Goal: Transaction & Acquisition: Purchase product/service

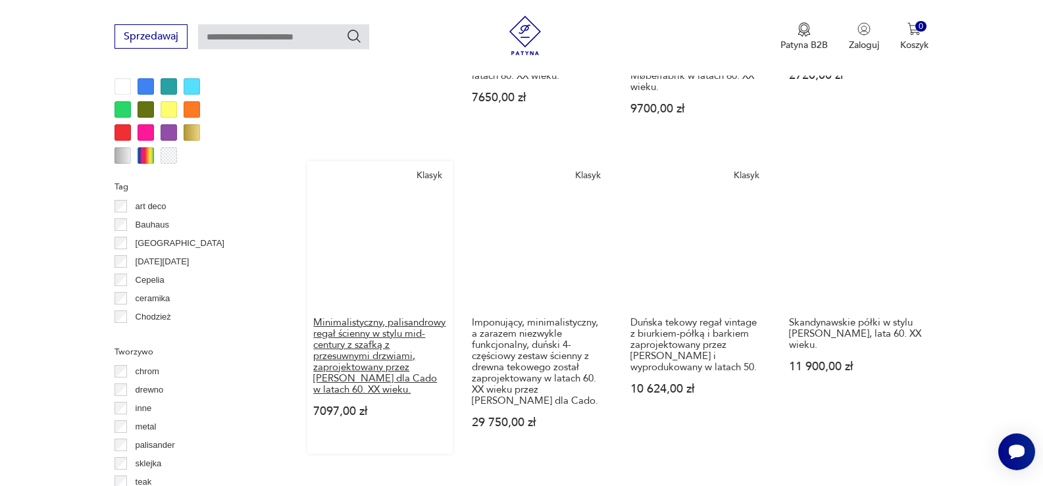
scroll to position [1400, 0]
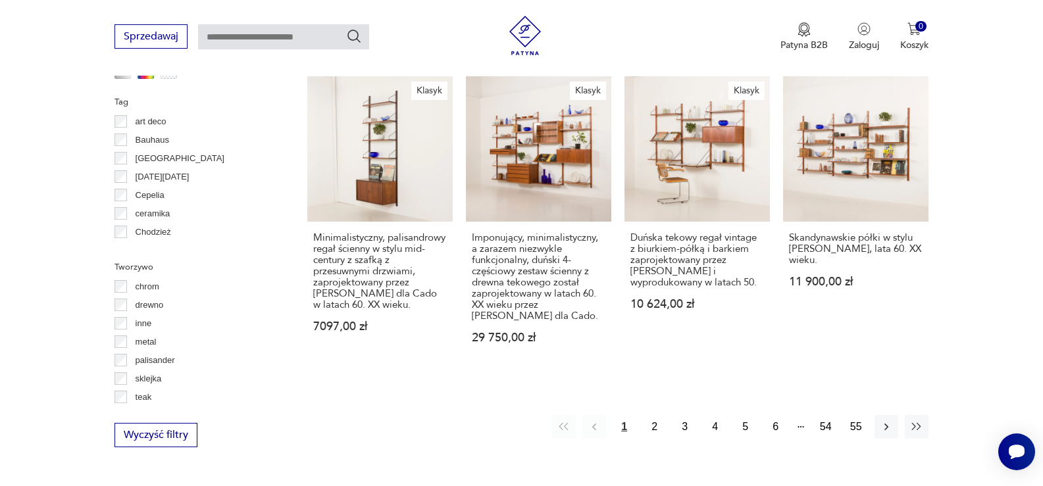
click at [152, 301] on p "drewno" at bounding box center [150, 305] width 28 height 14
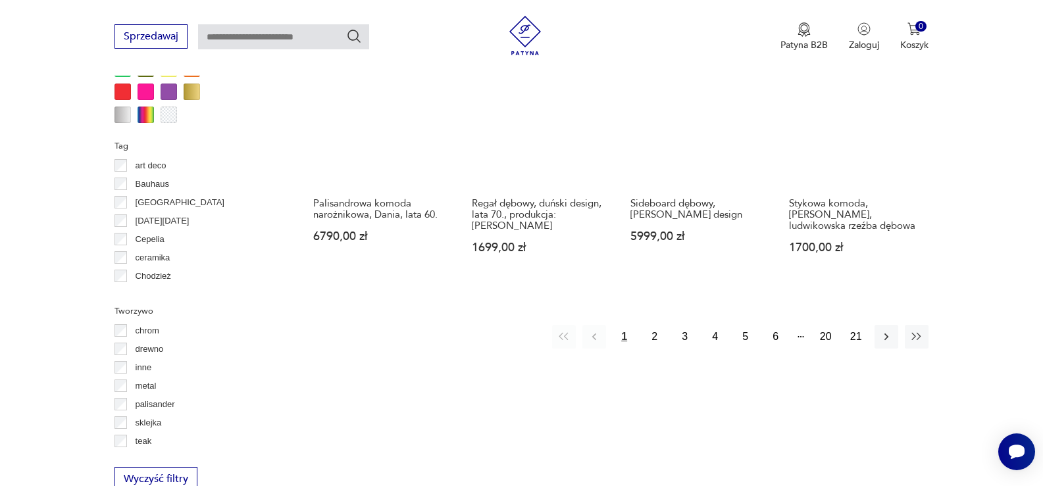
scroll to position [1401, 0]
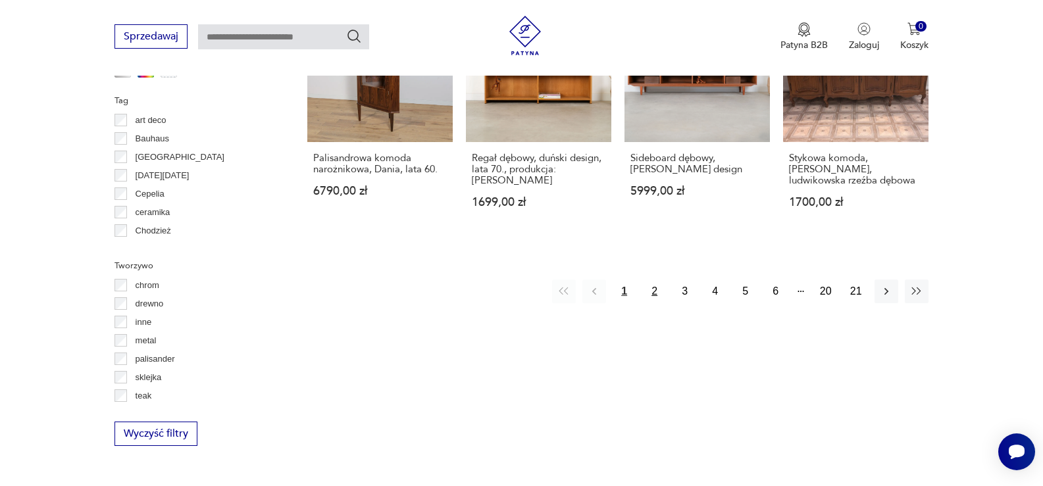
click at [657, 280] on button "2" at bounding box center [655, 292] width 24 height 24
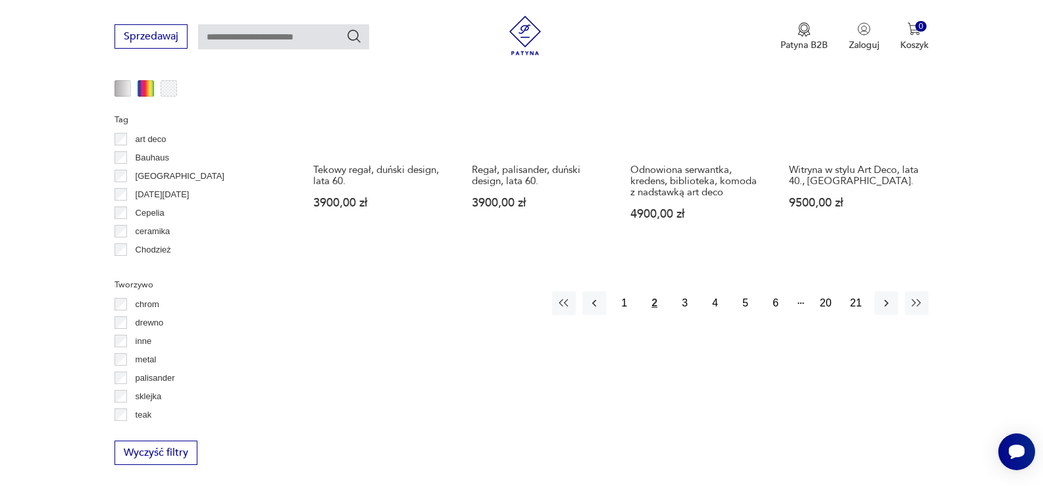
scroll to position [1401, 0]
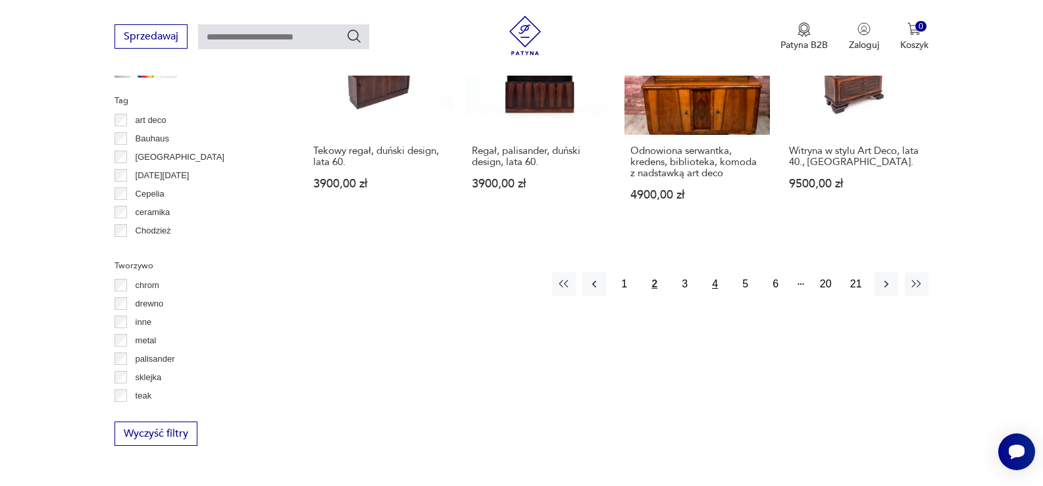
click at [710, 272] on button "4" at bounding box center [715, 284] width 24 height 24
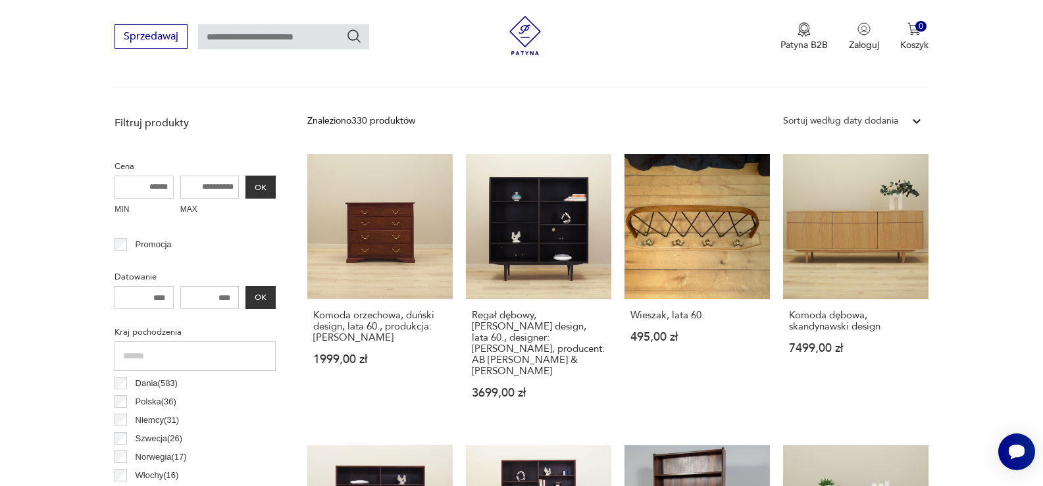
scroll to position [414, 0]
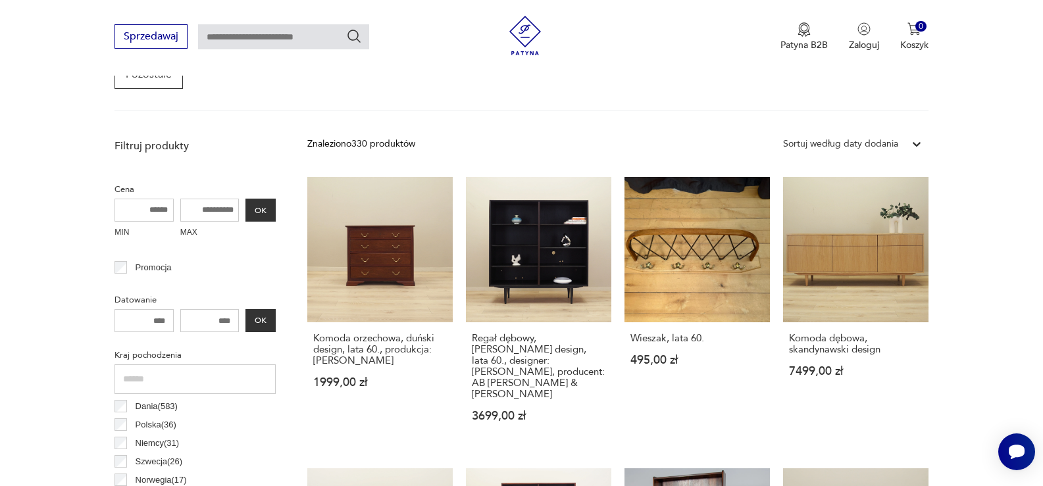
click at [296, 36] on input "text" at bounding box center [283, 36] width 171 height 25
type input "**********"
click at [354, 34] on icon "Szukaj" at bounding box center [354, 36] width 16 height 16
type input "**********"
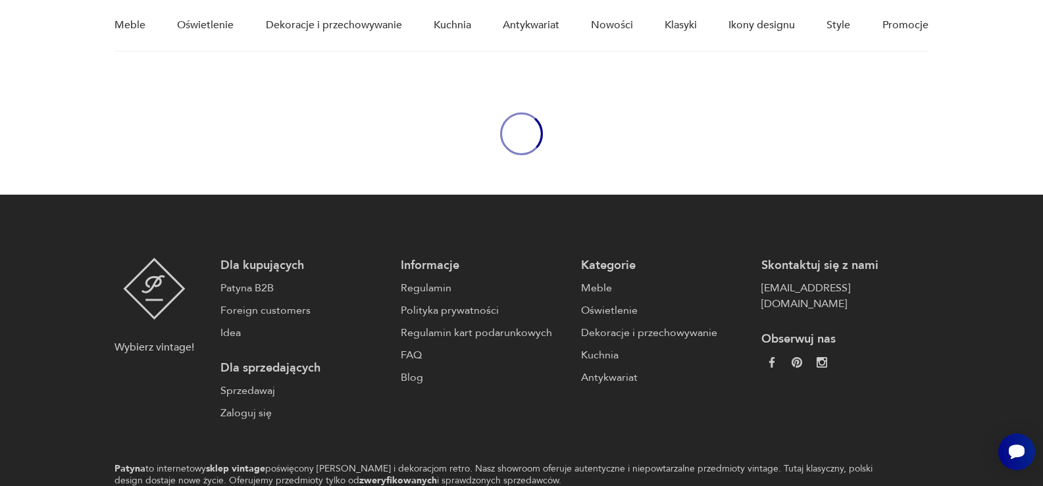
type input "**********"
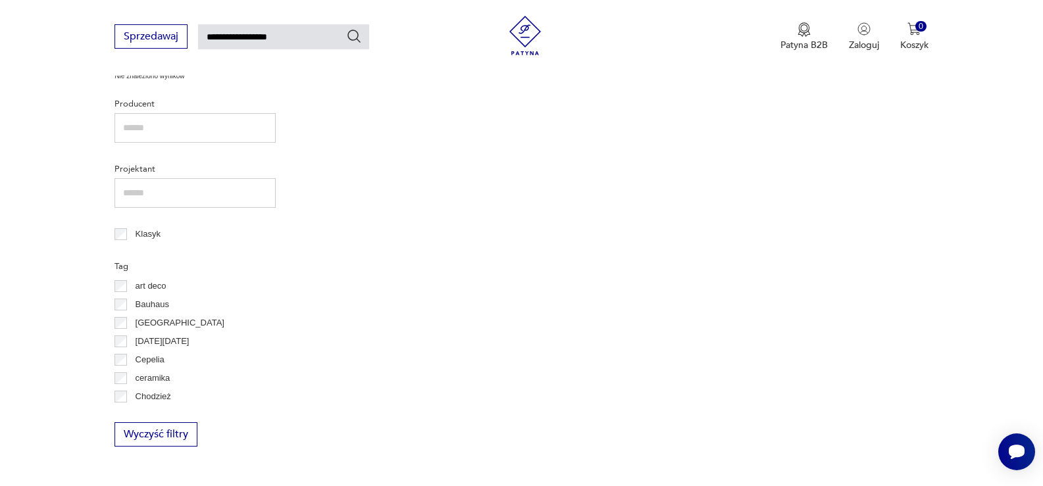
scroll to position [459, 0]
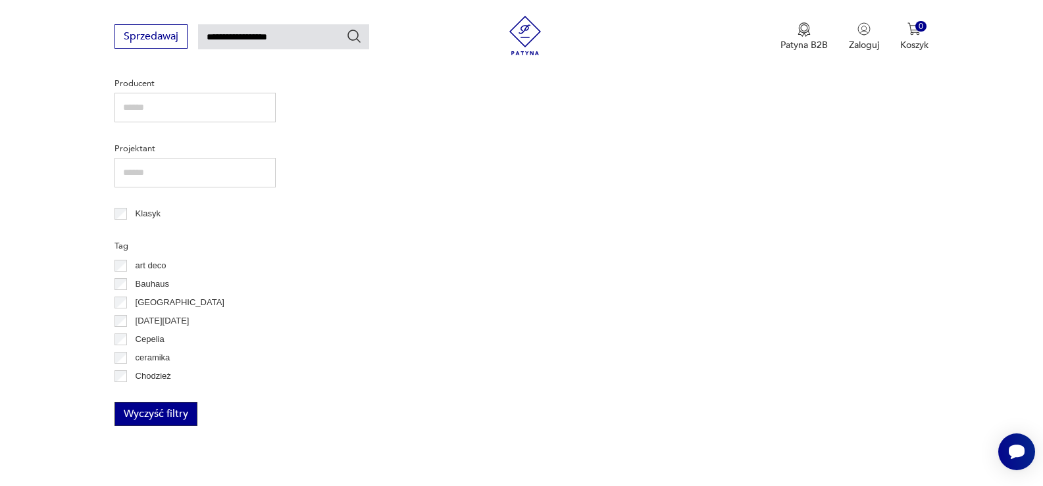
click at [171, 411] on button "Wyczyść filtry" at bounding box center [155, 414] width 83 height 24
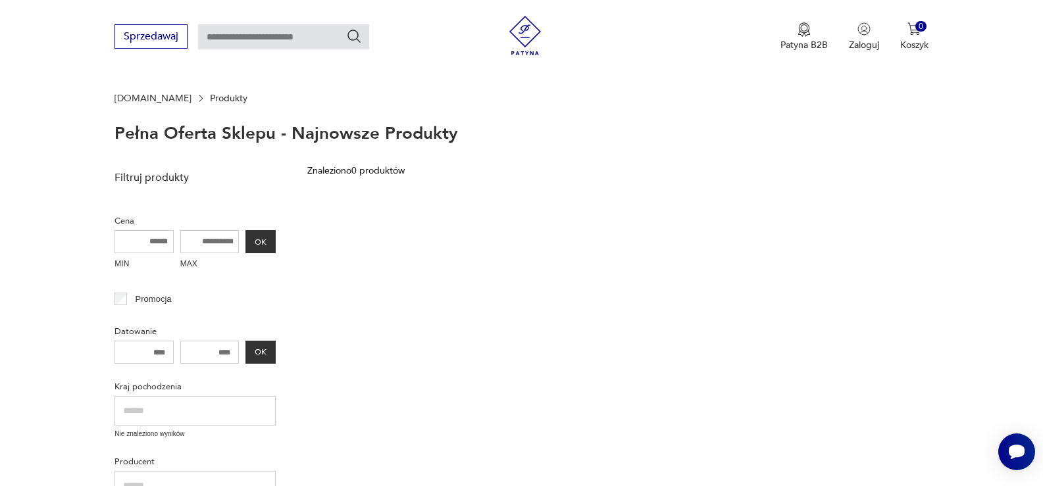
scroll to position [58, 0]
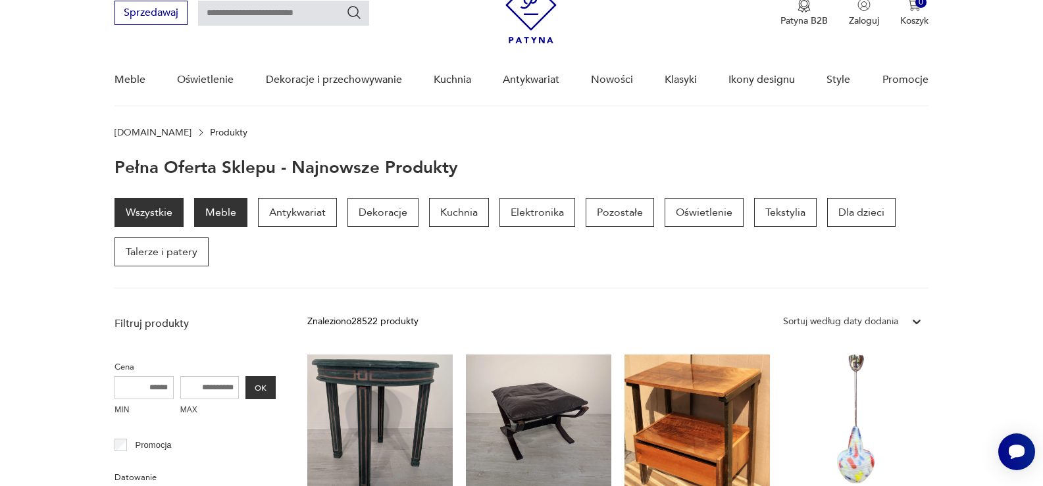
click at [222, 210] on p "Meble" at bounding box center [220, 212] width 53 height 29
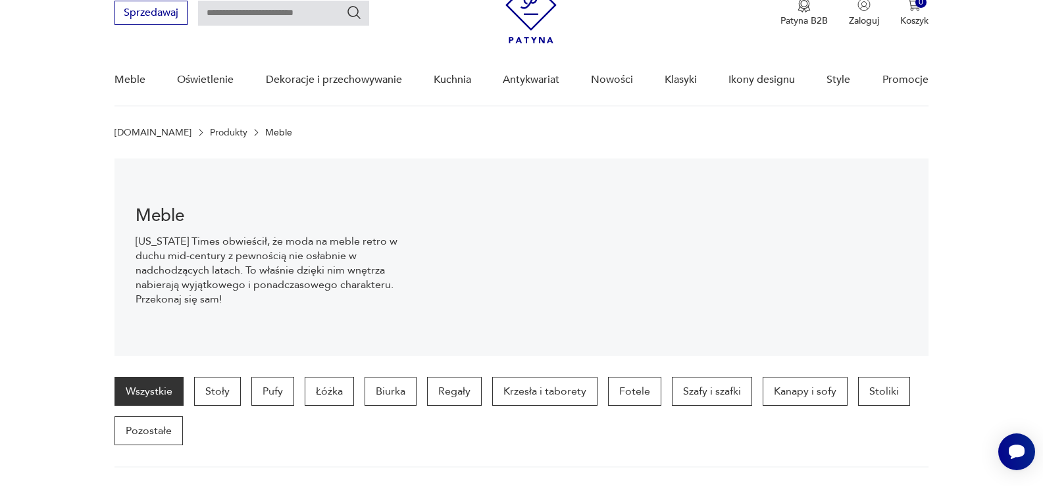
scroll to position [130, 0]
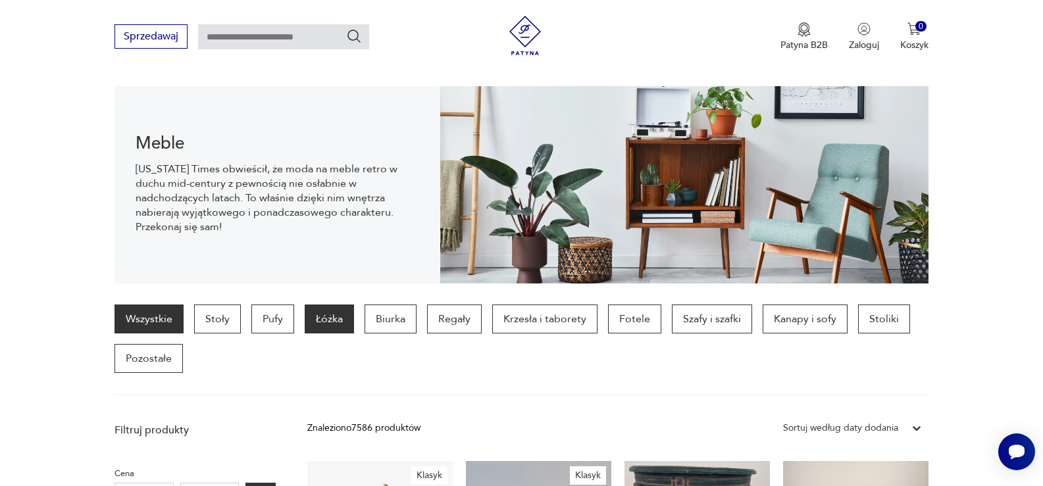
click at [323, 316] on p "Łóżka" at bounding box center [329, 319] width 49 height 29
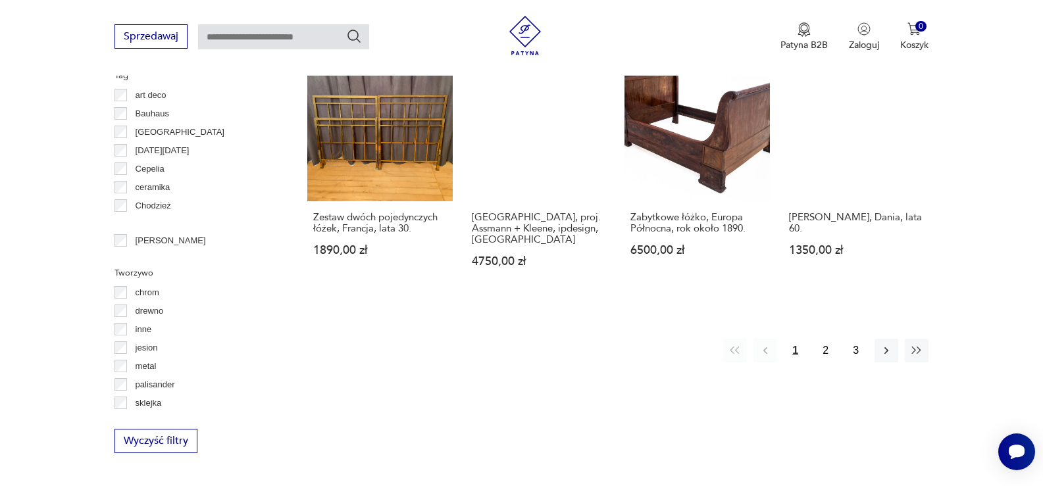
scroll to position [1401, 0]
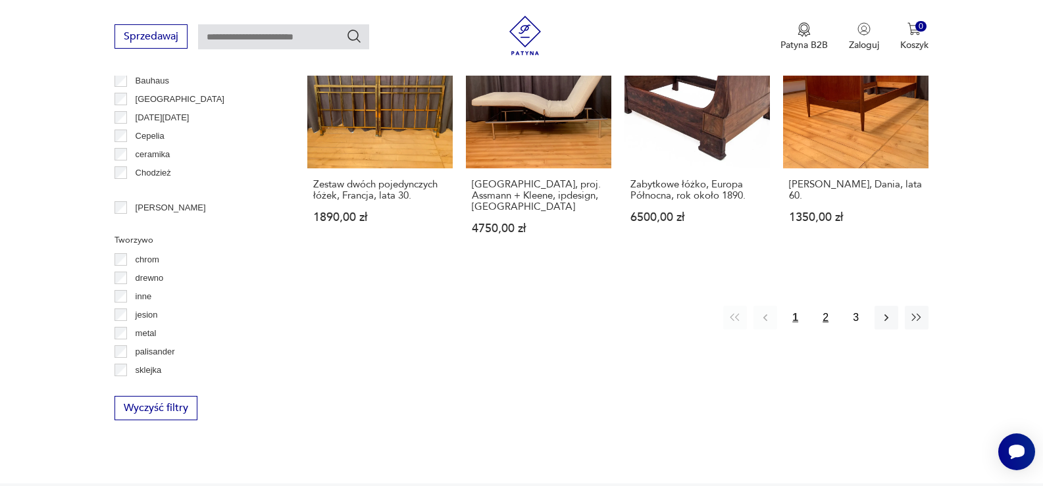
click at [826, 309] on button "2" at bounding box center [826, 318] width 24 height 24
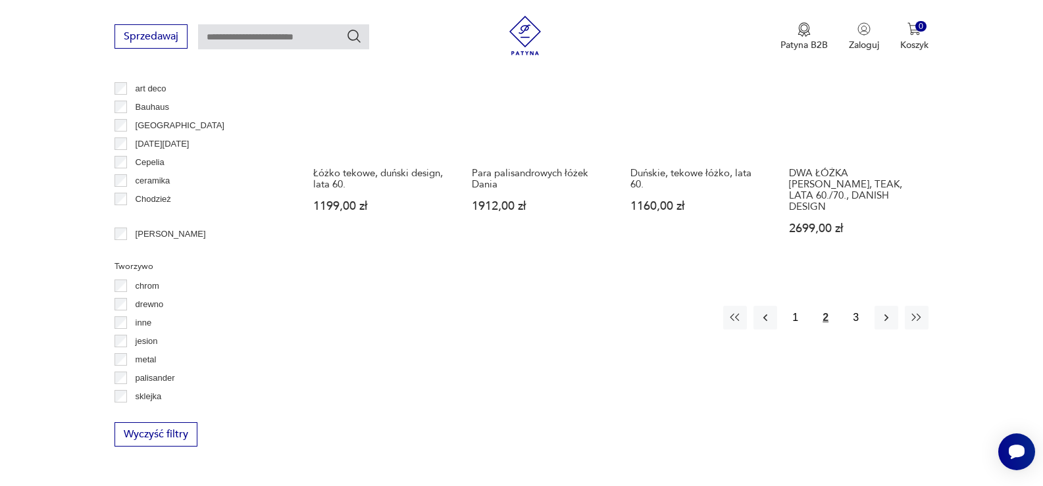
scroll to position [1401, 0]
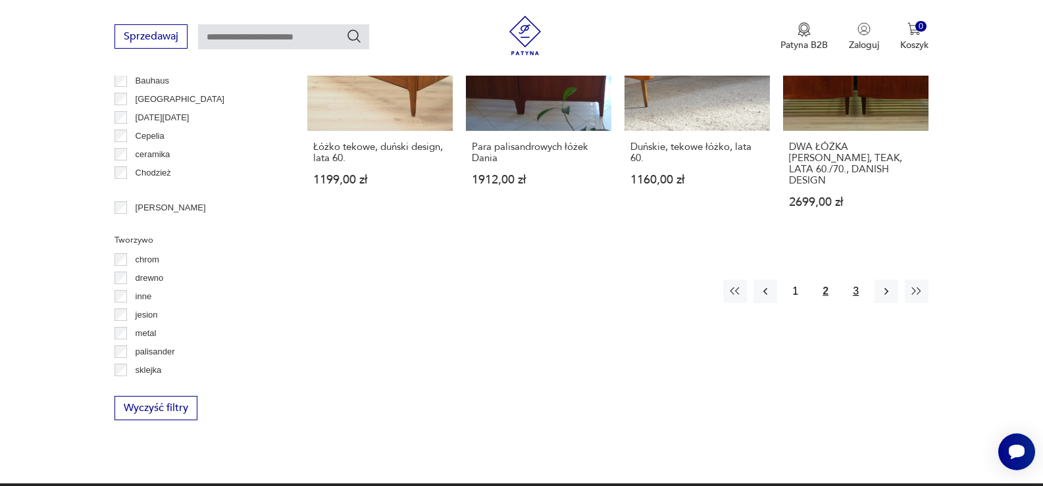
click at [857, 280] on button "3" at bounding box center [856, 292] width 24 height 24
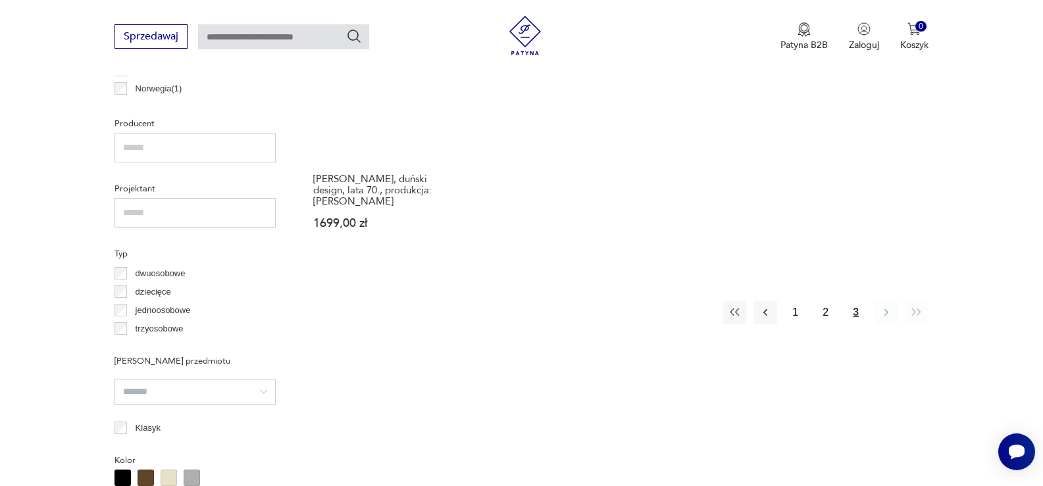
scroll to position [875, 0]
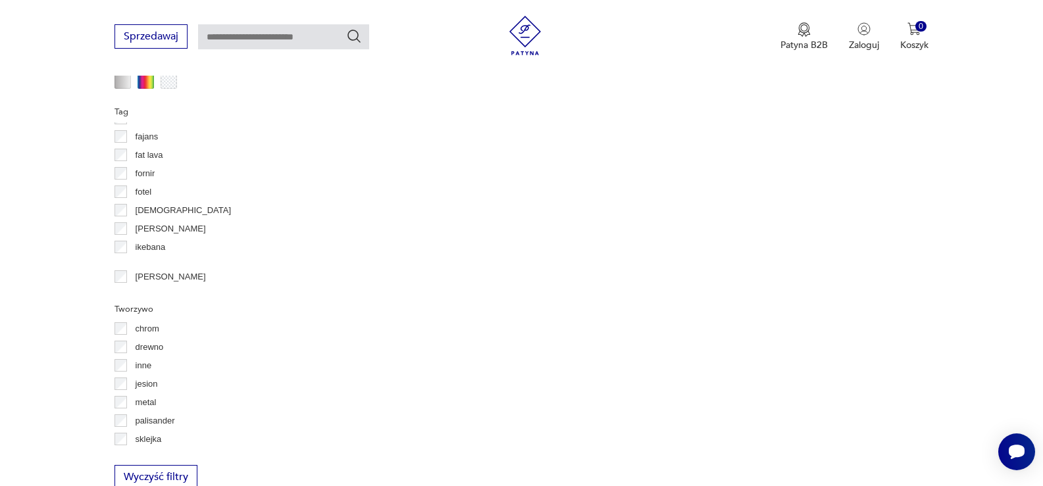
scroll to position [1335, 0]
click at [162, 345] on p "drewno" at bounding box center [150, 344] width 28 height 14
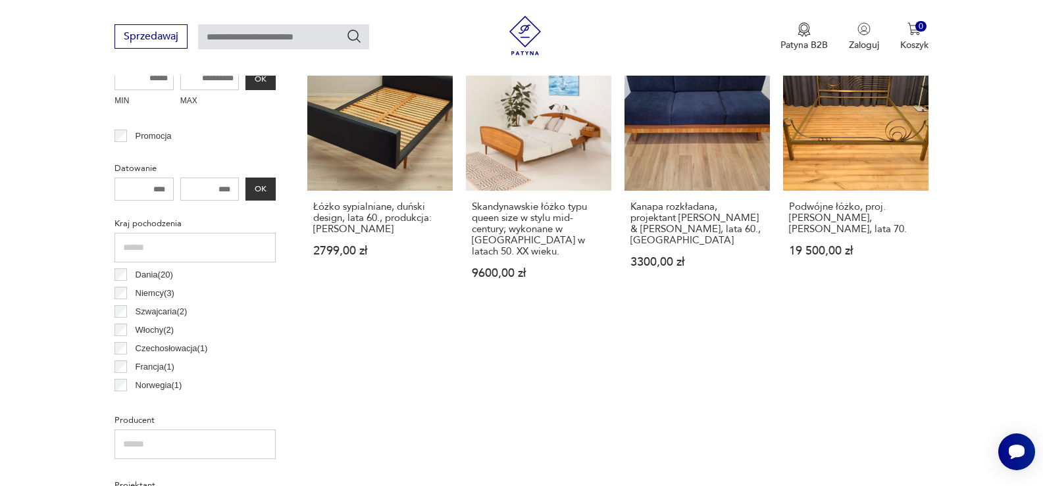
scroll to position [480, 0]
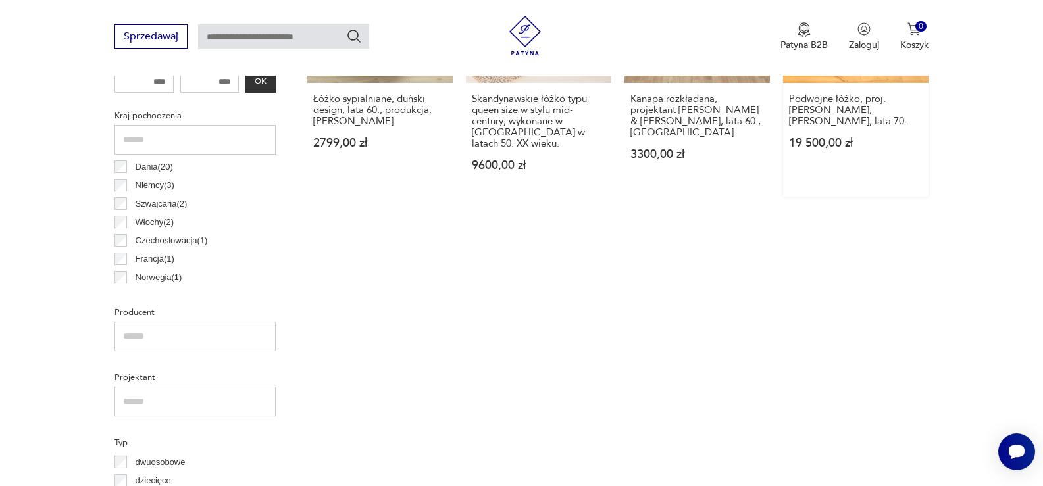
scroll to position [612, 0]
